Goal: Register for event/course: Sign up to attend an event or enroll in a course

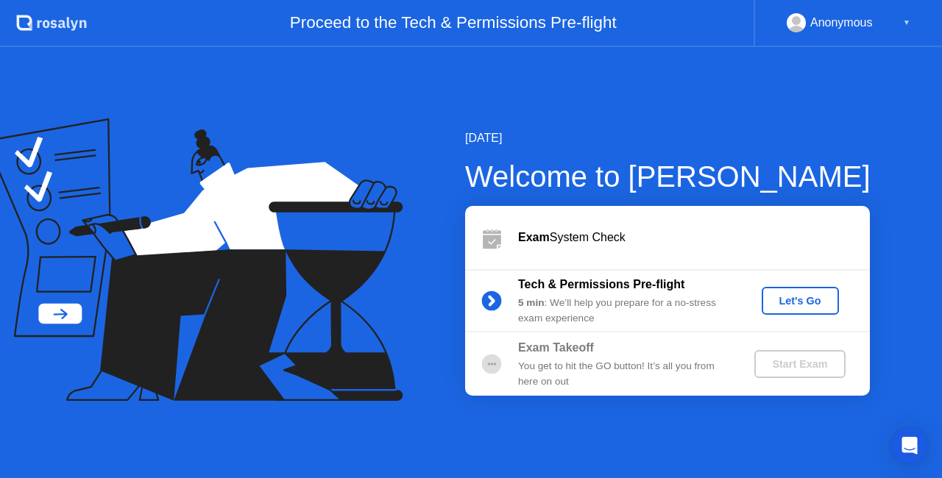
click at [805, 295] on div "Let's Go" at bounding box center [799, 301] width 65 height 12
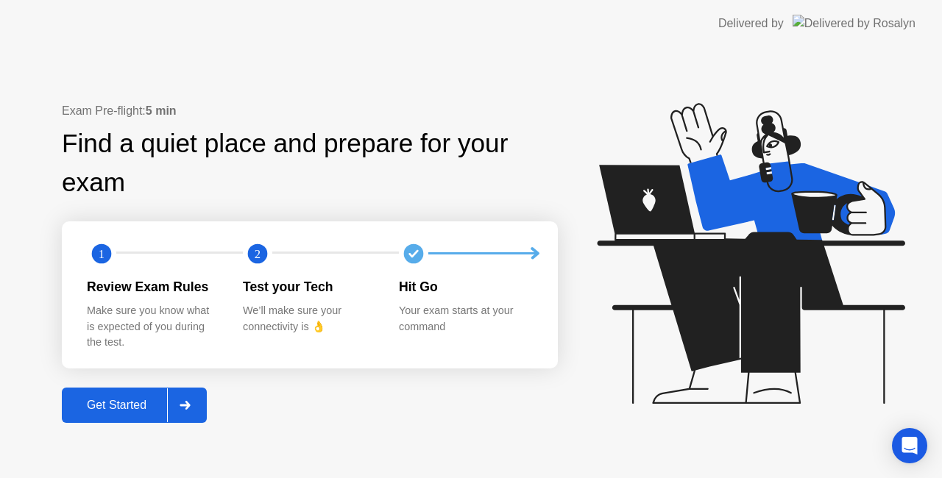
click at [108, 407] on div "Get Started" at bounding box center [116, 405] width 101 height 13
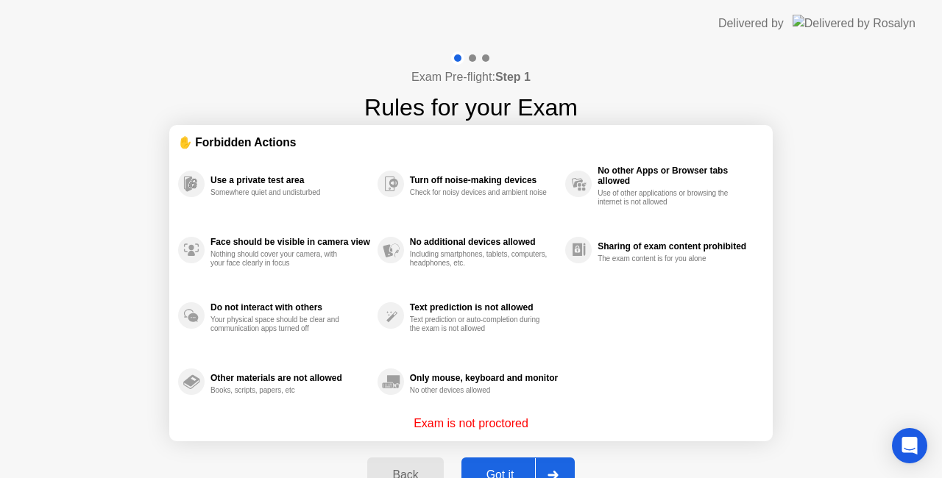
click at [414, 469] on div "Back" at bounding box center [405, 475] width 67 height 13
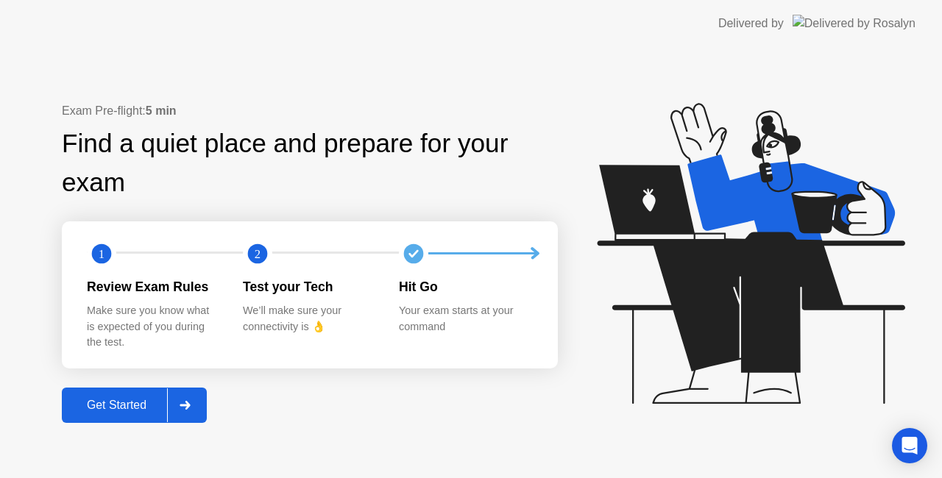
click at [124, 399] on div "Get Started" at bounding box center [116, 405] width 101 height 13
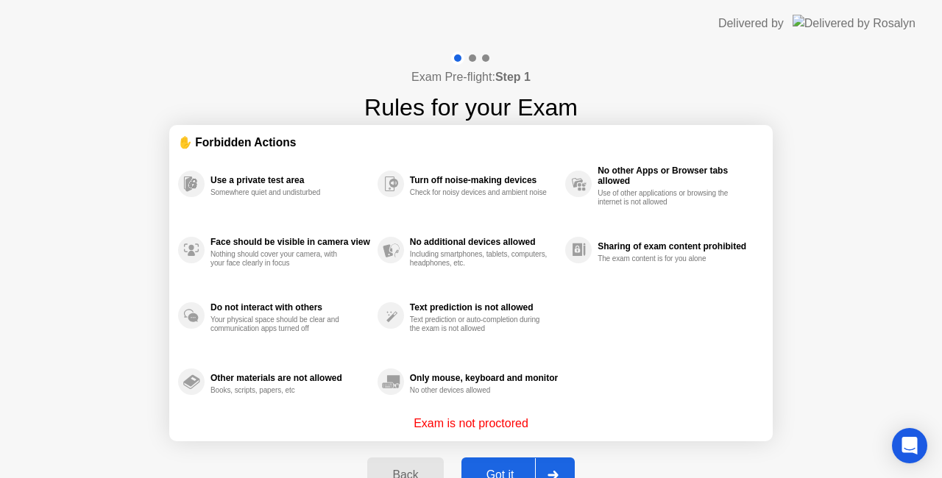
click at [397, 461] on button "Back" at bounding box center [405, 475] width 76 height 35
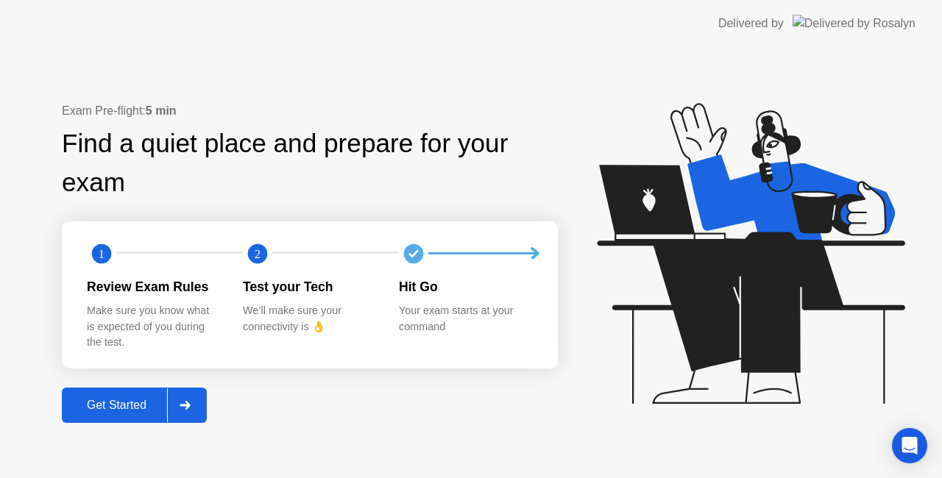
click at [120, 402] on div "Get Started" at bounding box center [116, 405] width 101 height 13
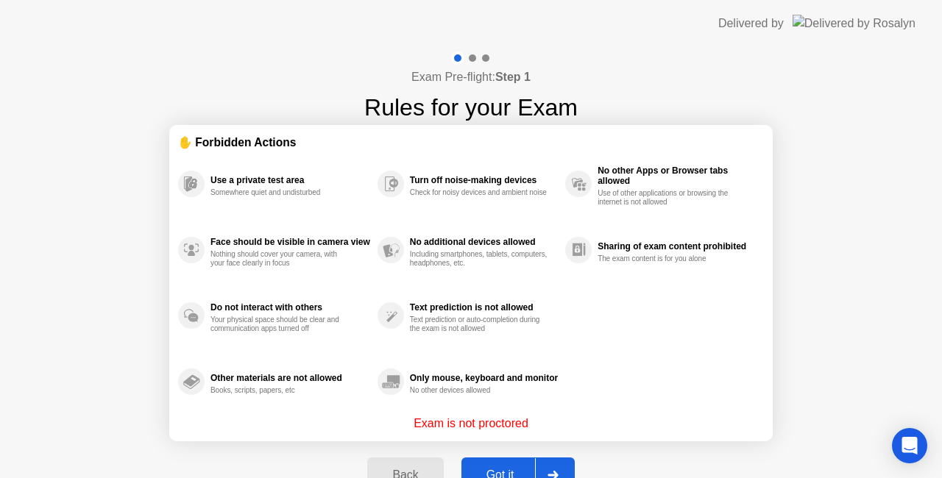
click at [549, 462] on div at bounding box center [552, 475] width 35 height 34
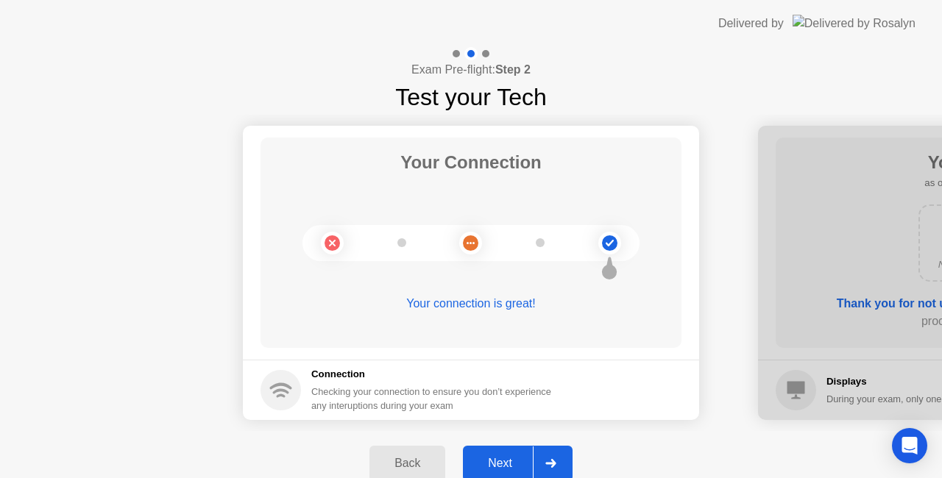
click at [549, 461] on icon at bounding box center [550, 463] width 11 height 9
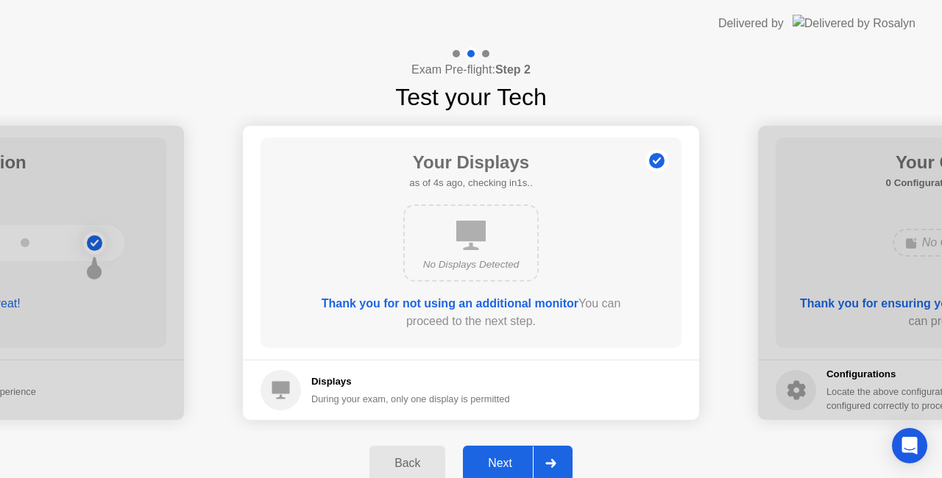
click at [549, 461] on icon at bounding box center [550, 463] width 11 height 9
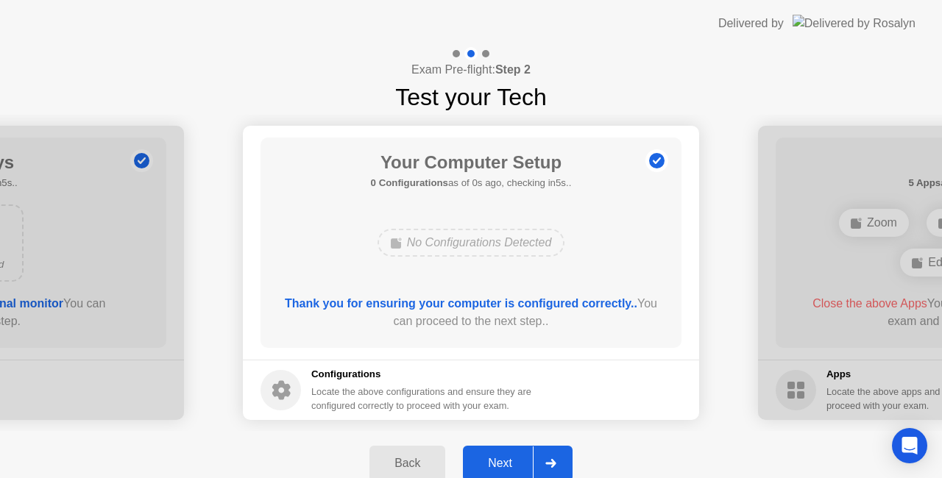
click at [549, 461] on icon at bounding box center [550, 463] width 11 height 9
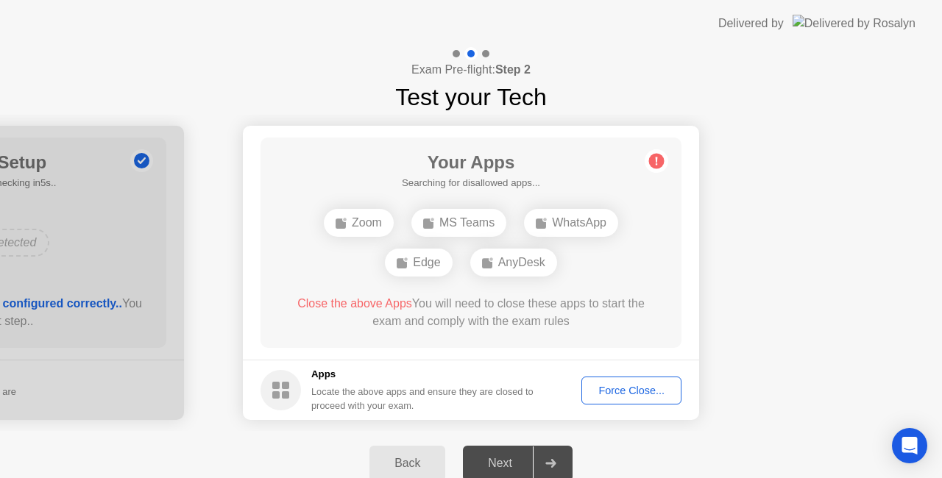
click at [541, 461] on div at bounding box center [550, 464] width 35 height 34
click at [510, 470] on div "Next" at bounding box center [499, 463] width 65 height 13
click at [562, 464] on div at bounding box center [550, 464] width 35 height 34
click at [616, 386] on div "Force Close..." at bounding box center [631, 391] width 90 height 12
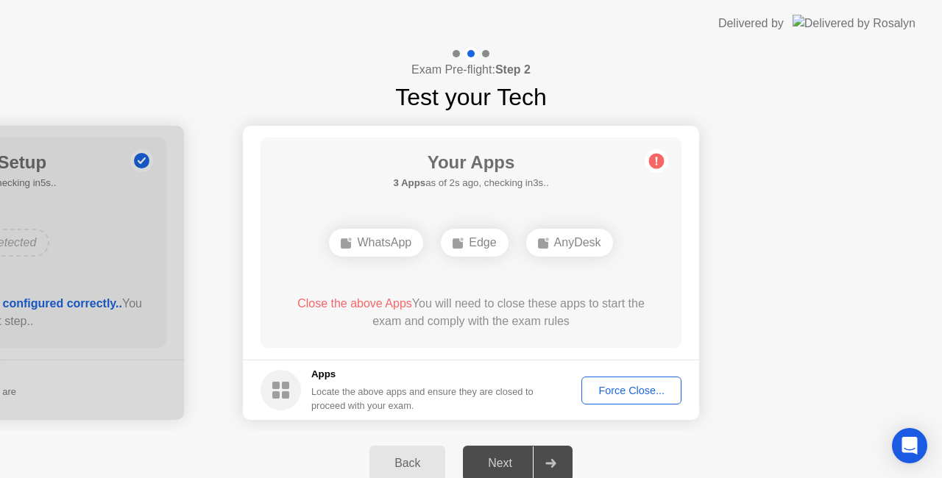
click at [547, 464] on icon at bounding box center [550, 463] width 10 height 9
click at [621, 391] on div "Force Close..." at bounding box center [631, 391] width 90 height 12
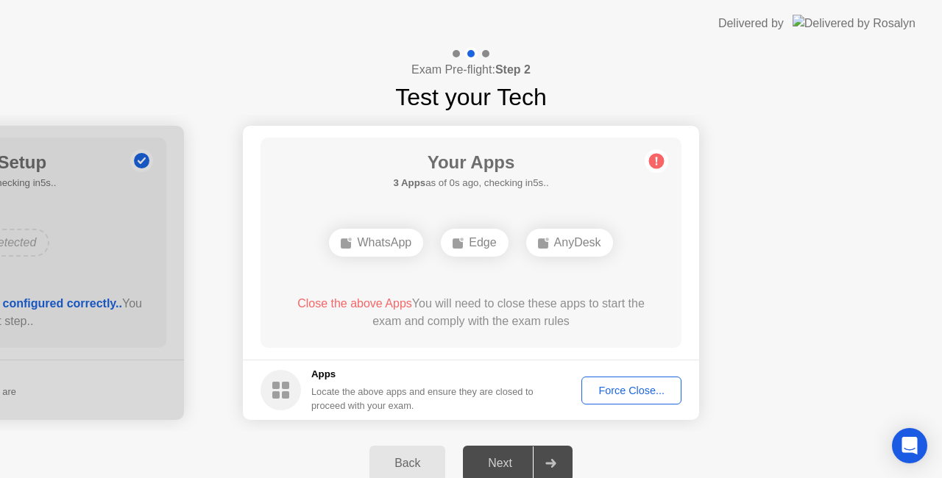
click at [567, 462] on div at bounding box center [550, 464] width 35 height 34
click at [630, 385] on div "Force Close..." at bounding box center [631, 391] width 90 height 12
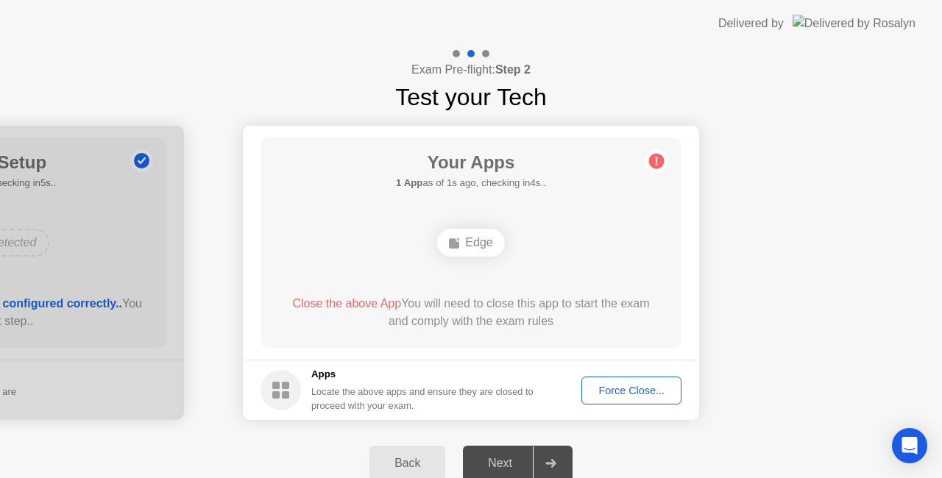
click at [620, 388] on div "Force Close..." at bounding box center [631, 391] width 90 height 12
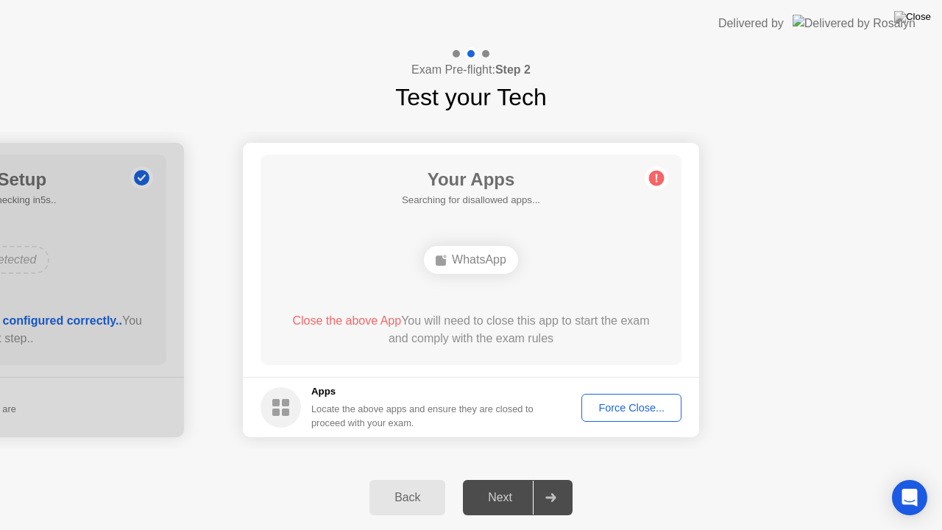
click at [497, 477] on div "Next" at bounding box center [499, 497] width 65 height 13
click at [630, 409] on div "Force Close..." at bounding box center [631, 408] width 90 height 12
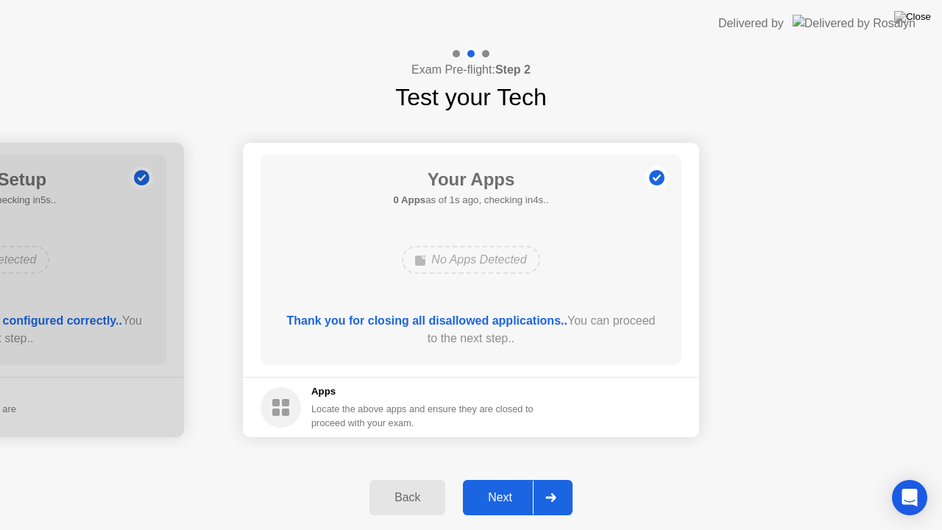
click at [497, 477] on div "Next" at bounding box center [499, 497] width 65 height 13
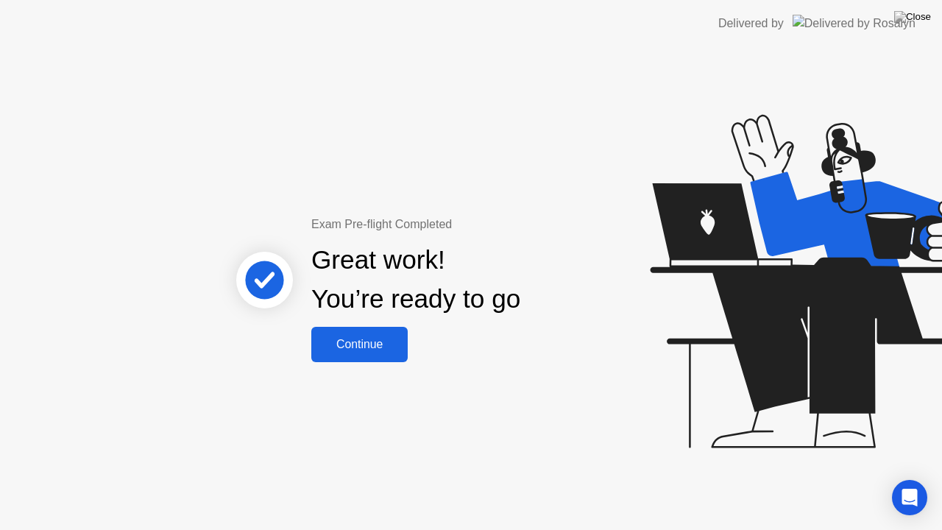
click at [384, 342] on div "Continue" at bounding box center [360, 344] width 88 height 13
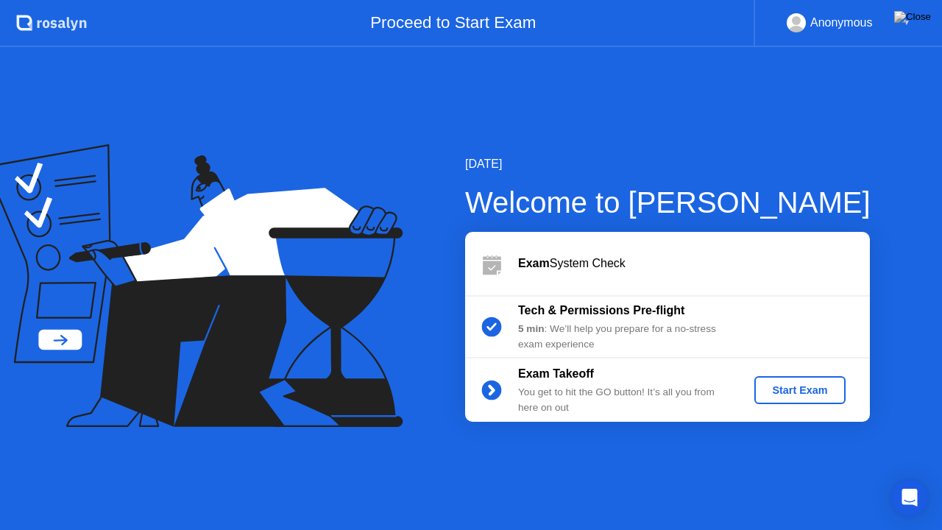
click at [801, 391] on div "Start Exam" at bounding box center [799, 390] width 79 height 12
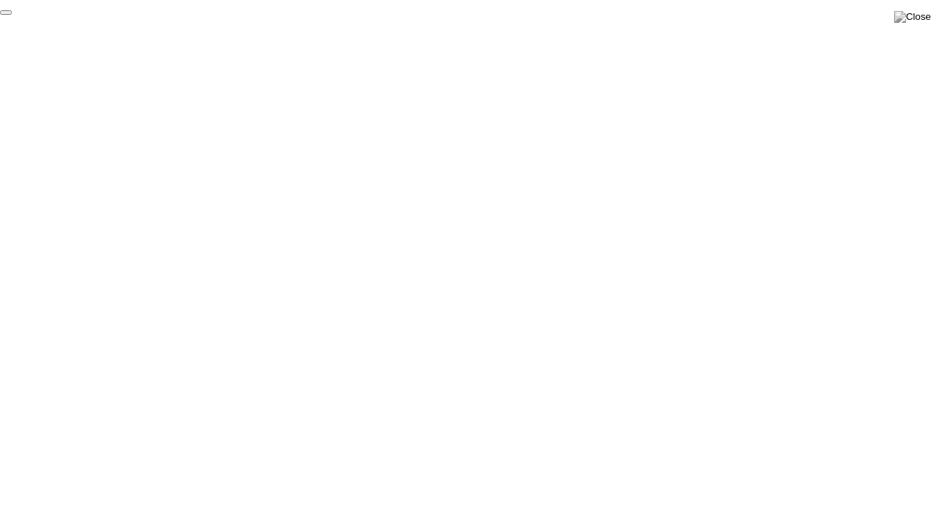
click div "End Proctoring Session"
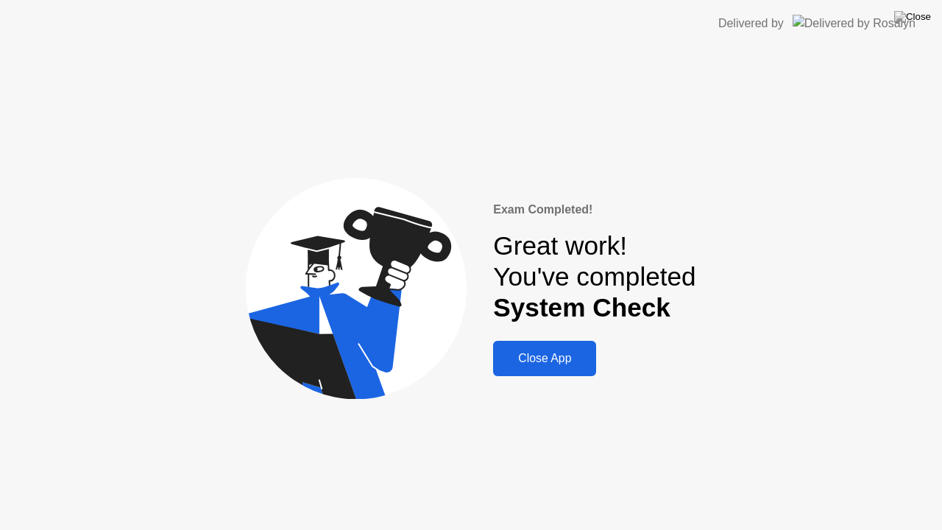
click at [568, 360] on div "Close App" at bounding box center [544, 358] width 94 height 13
